Goal: Navigation & Orientation: Find specific page/section

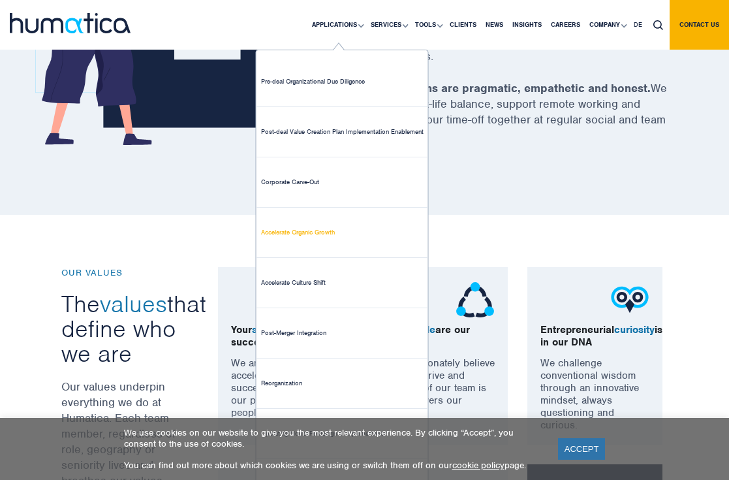
scroll to position [760, 0]
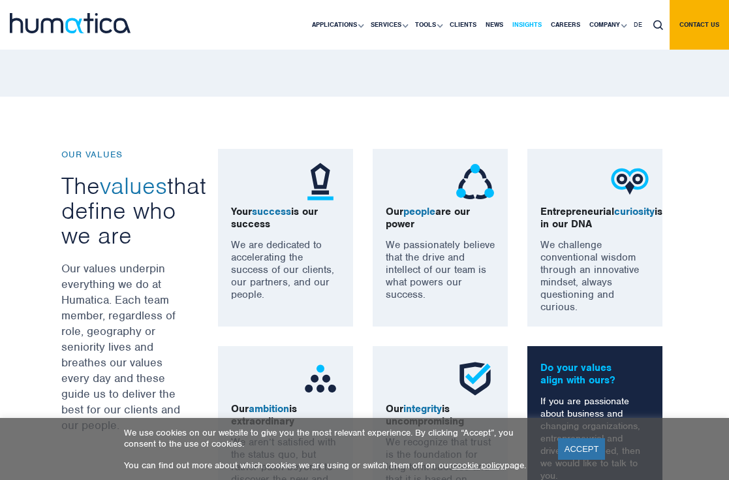
click at [520, 23] on link "Insights" at bounding box center [527, 25] width 38 height 50
click at [554, 27] on link "Careers" at bounding box center [565, 25] width 38 height 50
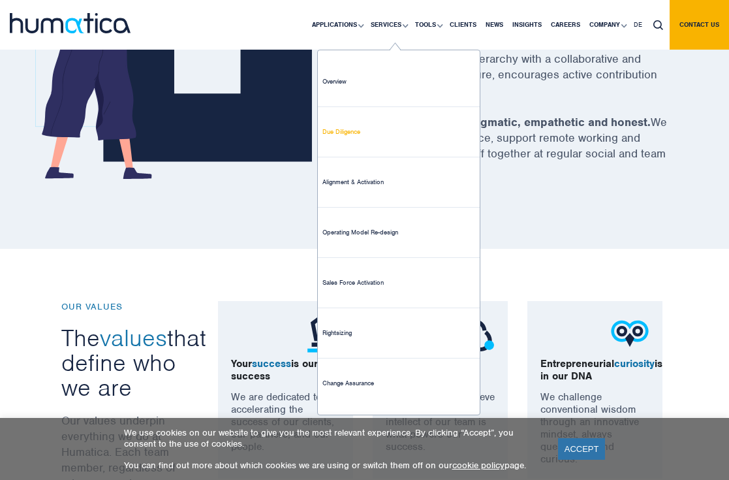
scroll to position [615, 0]
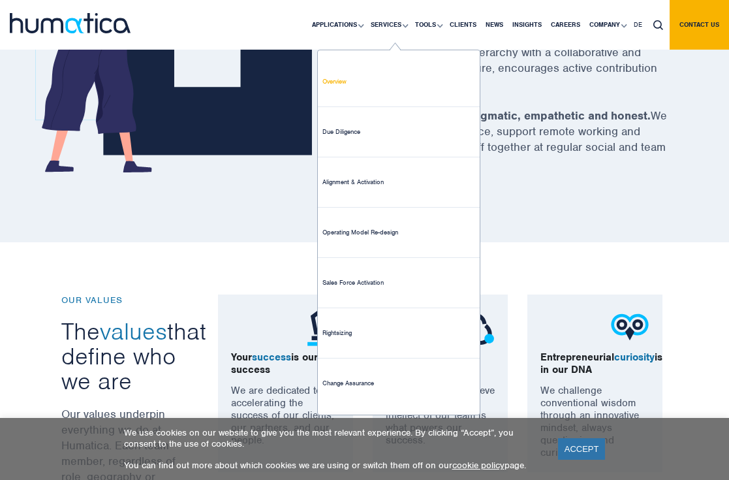
click at [329, 83] on link "Overview" at bounding box center [399, 82] width 162 height 50
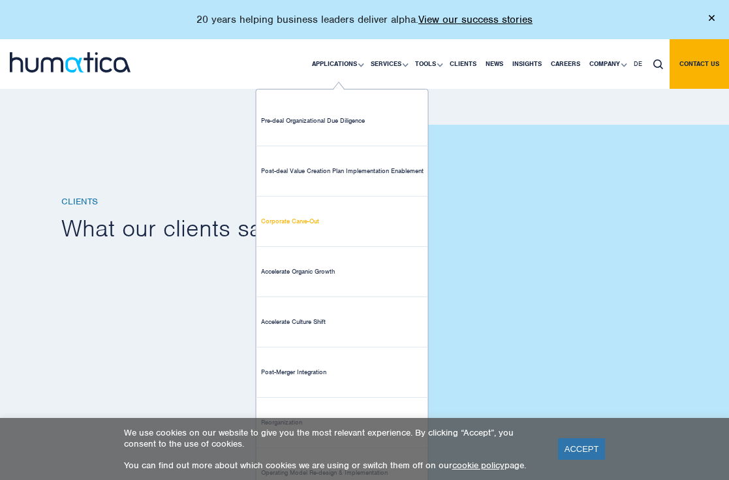
scroll to position [1569, 0]
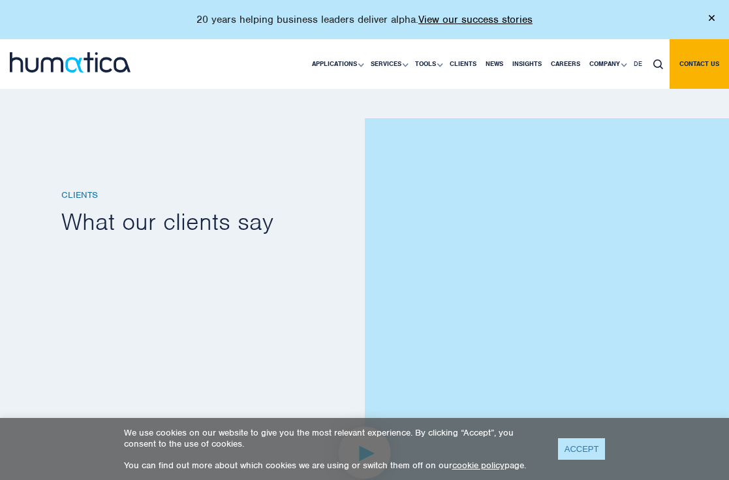
click at [579, 452] on link "ACCEPT" at bounding box center [582, 449] width 48 height 22
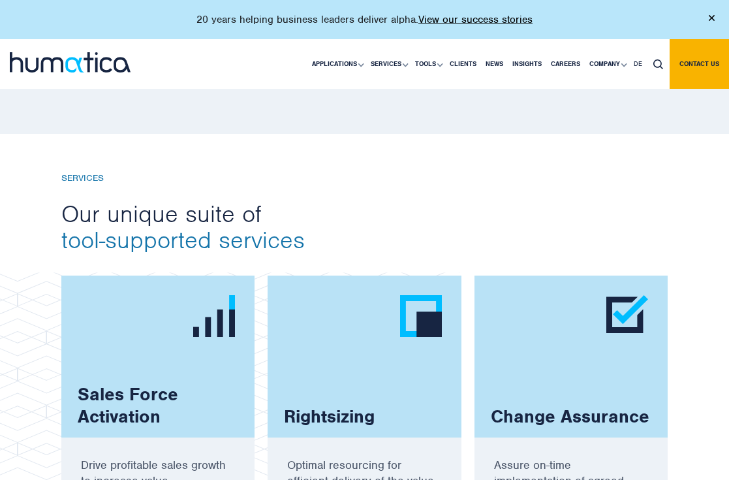
scroll to position [678, 0]
